Goal: Navigation & Orientation: Find specific page/section

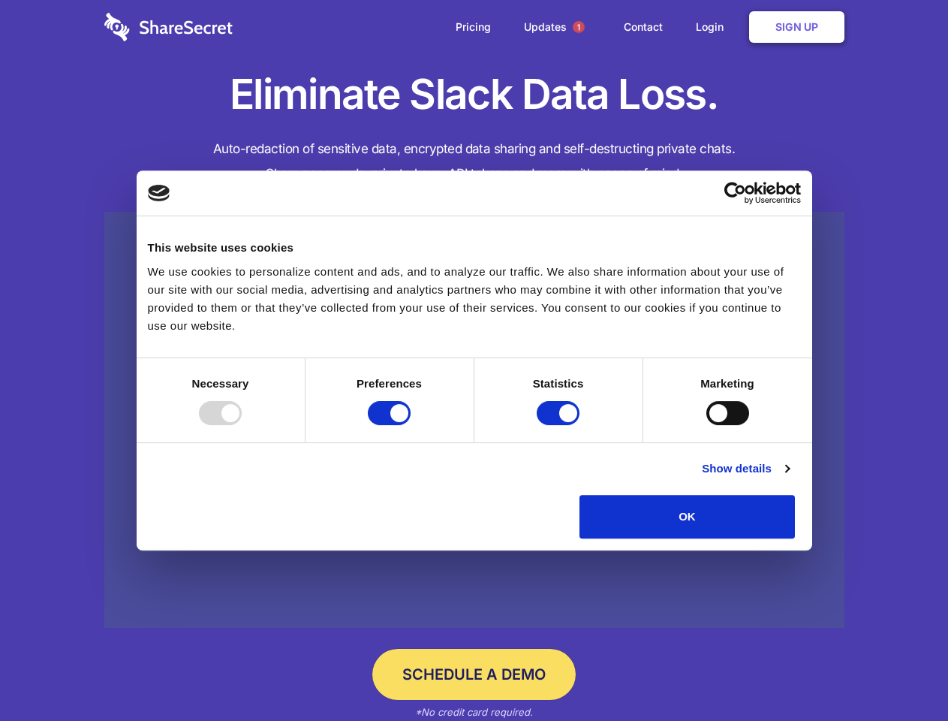
click at [242, 425] on div at bounding box center [220, 413] width 43 height 24
click at [411, 425] on input "Preferences" at bounding box center [389, 413] width 43 height 24
checkbox input "false"
click at [560, 425] on input "Statistics" at bounding box center [558, 413] width 43 height 24
checkbox input "false"
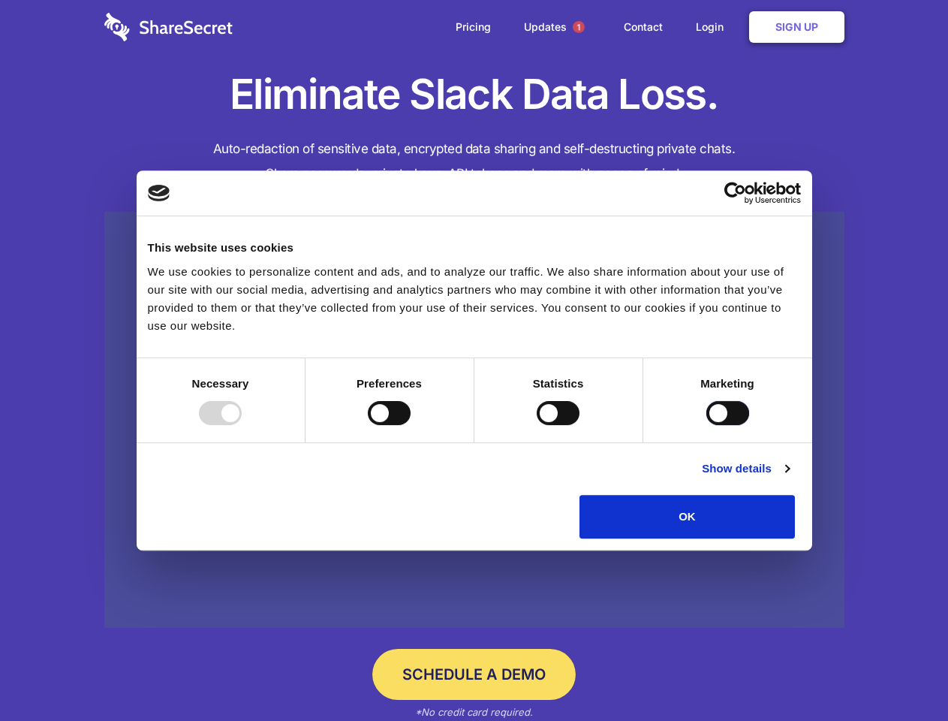
click at [706, 425] on input "Marketing" at bounding box center [727, 413] width 43 height 24
checkbox input "true"
click at [789, 478] on link "Show details" at bounding box center [745, 468] width 87 height 18
click at [0, 0] on li "Necessary 7 Necessary cookies help make a website usable by enabling basic func…" at bounding box center [0, 0] width 0 height 0
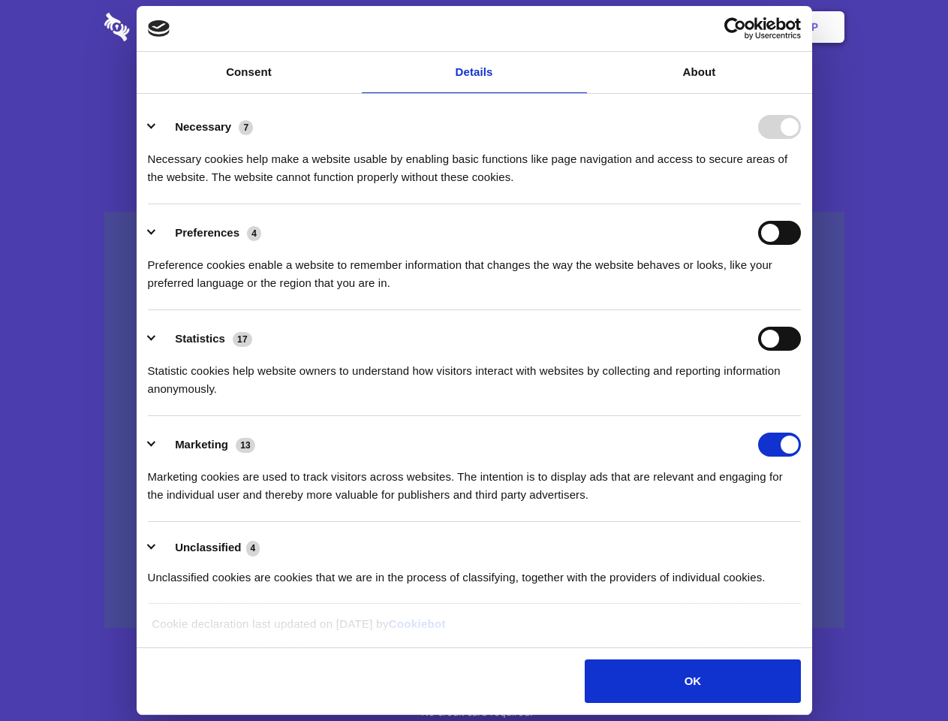
click at [578, 27] on span "1" at bounding box center [579, 27] width 12 height 12
